Goal: Find specific page/section: Find specific page/section

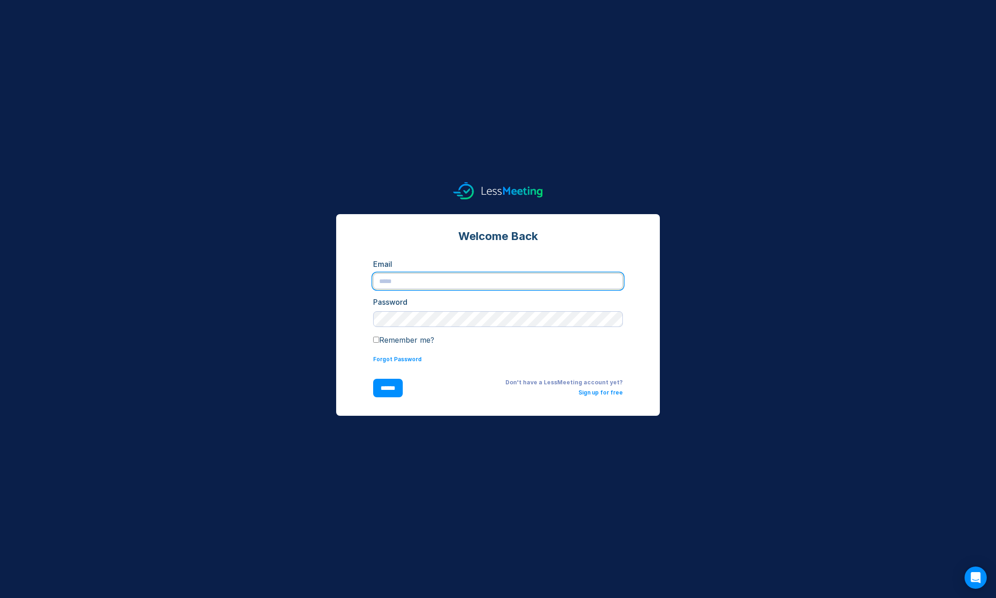
type input "**********"
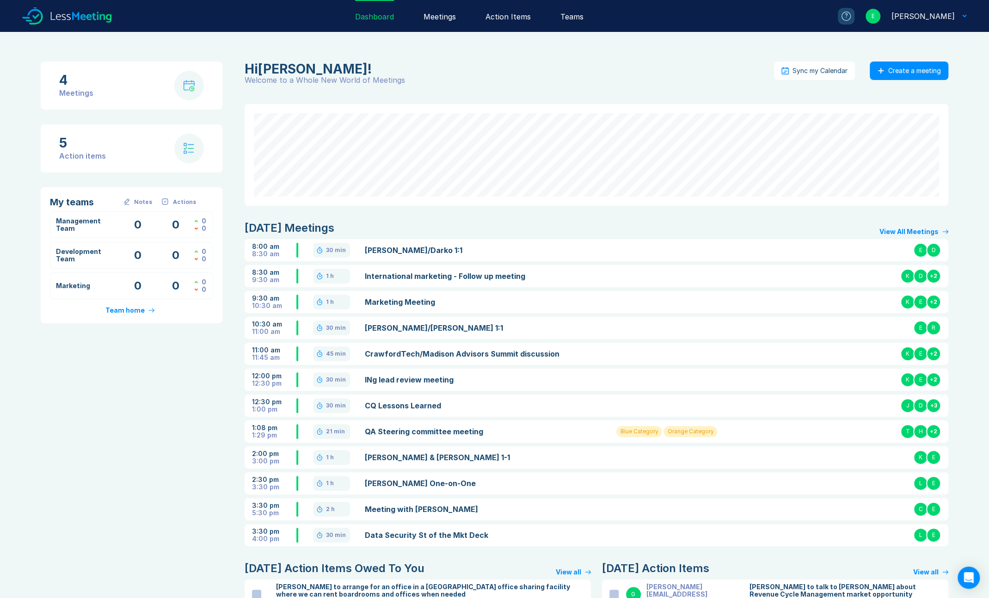
click at [456, 17] on div "Meetings" at bounding box center [440, 16] width 32 height 32
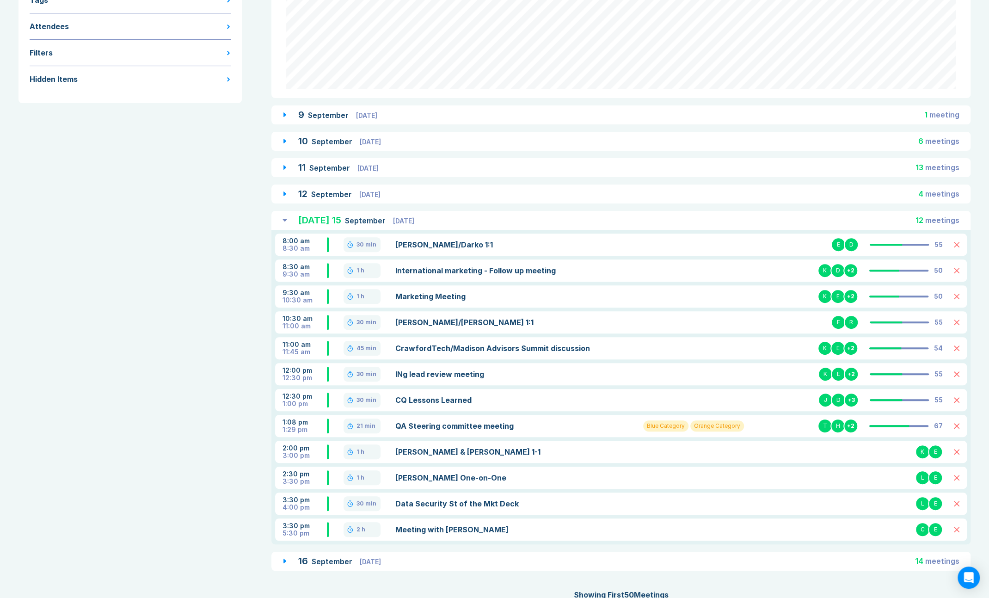
scroll to position [165, 0]
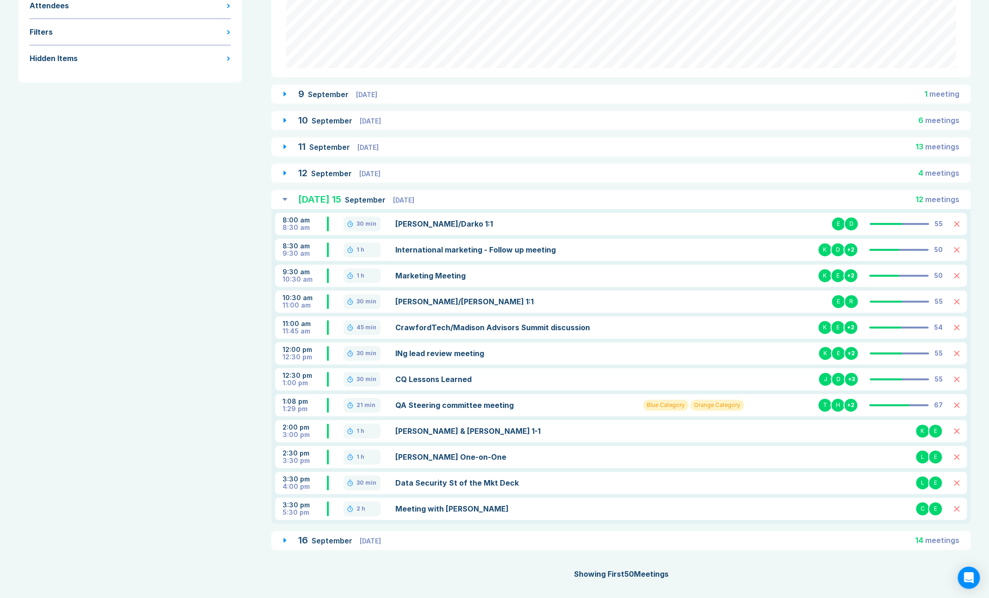
click at [281, 540] on div "[DATE] [DATE] 14 meeting s" at bounding box center [620, 540] width 699 height 19
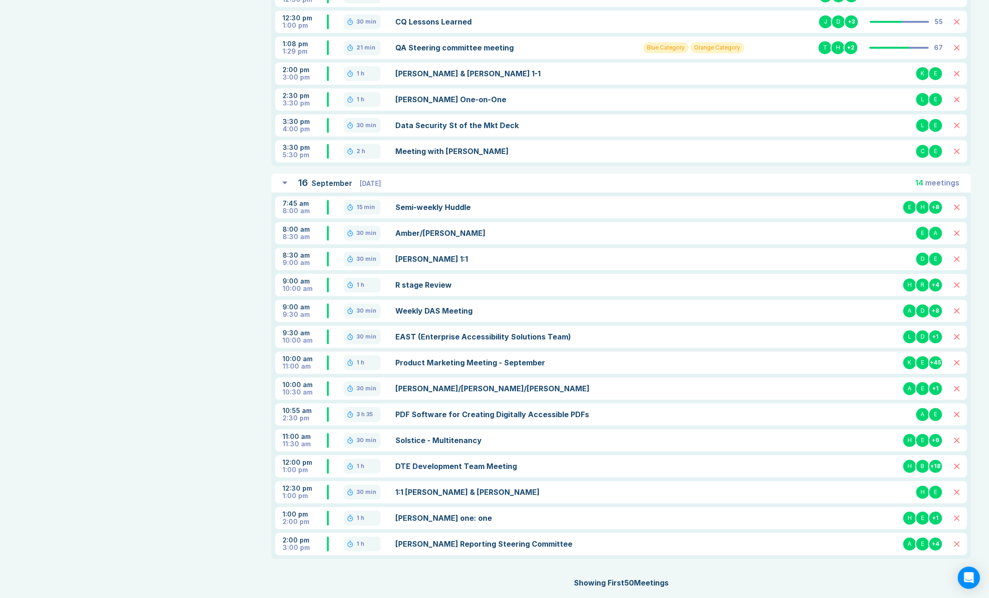
scroll to position [531, 0]
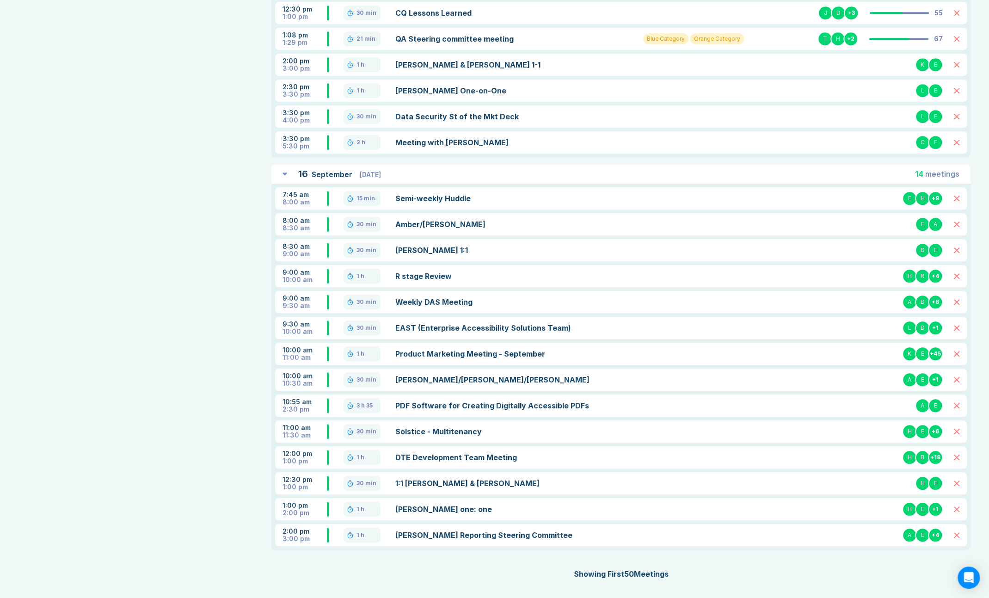
click at [417, 480] on link "1:1 [PERSON_NAME] & [PERSON_NAME]" at bounding box center [508, 483] width 226 height 11
